Goal: Navigation & Orientation: Find specific page/section

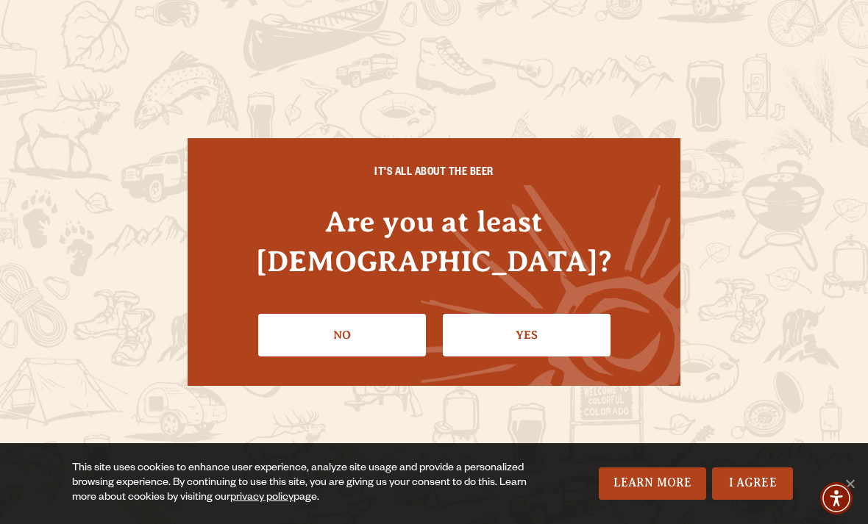
click at [538, 314] on link "Yes" at bounding box center [527, 335] width 168 height 43
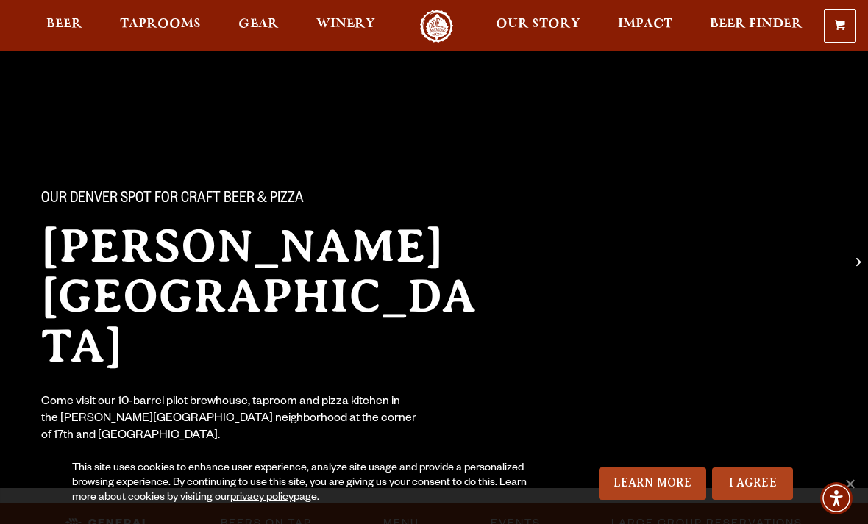
click at [761, 481] on link "I Agree" at bounding box center [752, 484] width 81 height 32
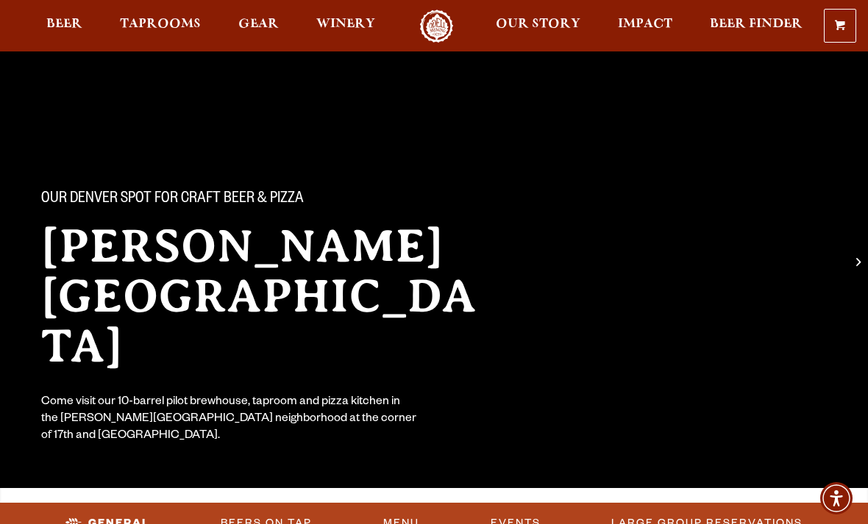
click at [79, 13] on link "Beer" at bounding box center [64, 26] width 55 height 33
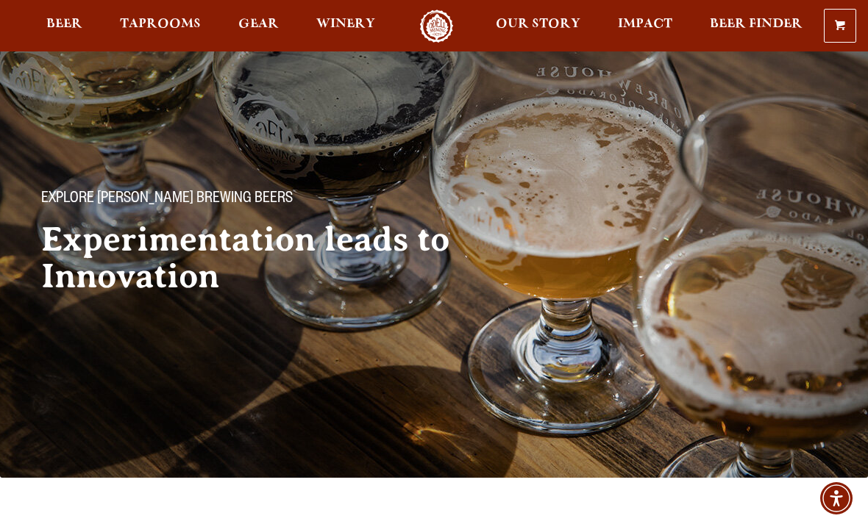
click at [166, 13] on link "Taprooms" at bounding box center [160, 26] width 100 height 33
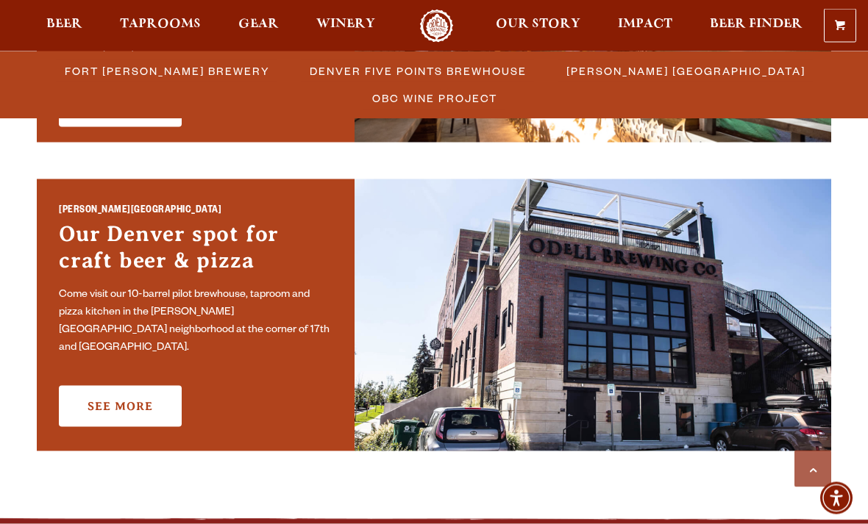
scroll to position [1020, 0]
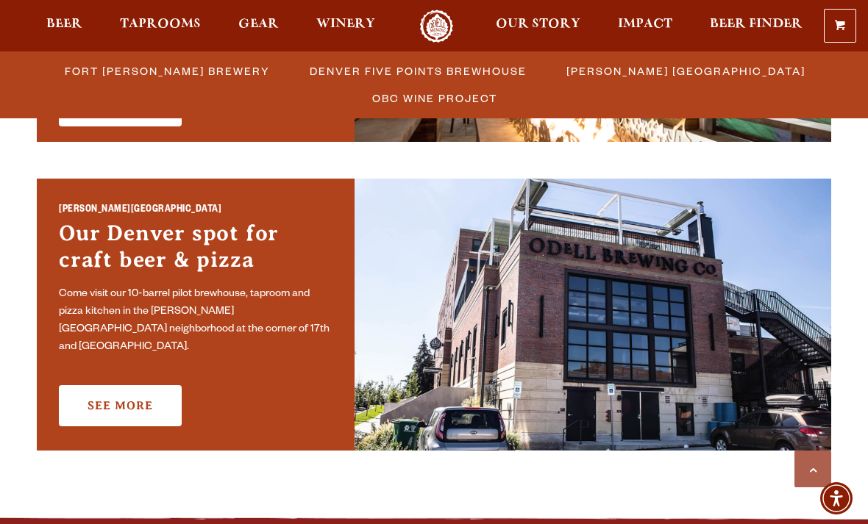
click at [133, 389] on link "See More" at bounding box center [120, 405] width 123 height 41
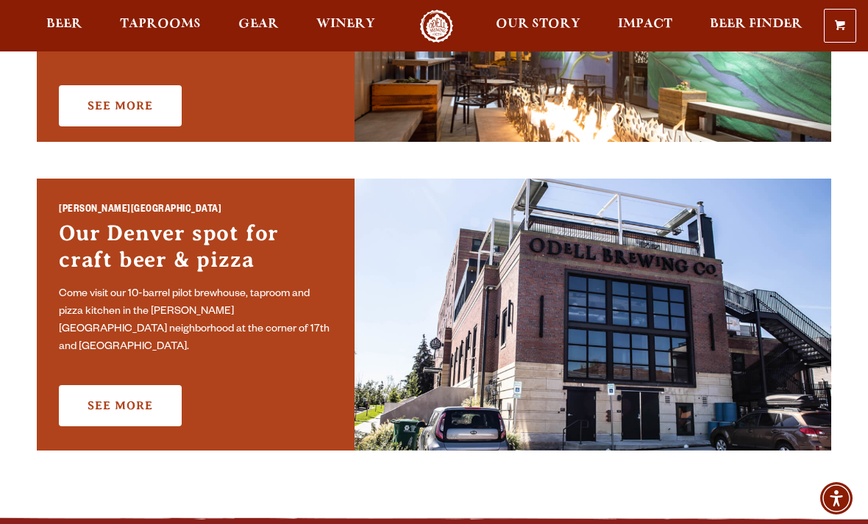
scroll to position [1067, 0]
